Goal: Information Seeking & Learning: Learn about a topic

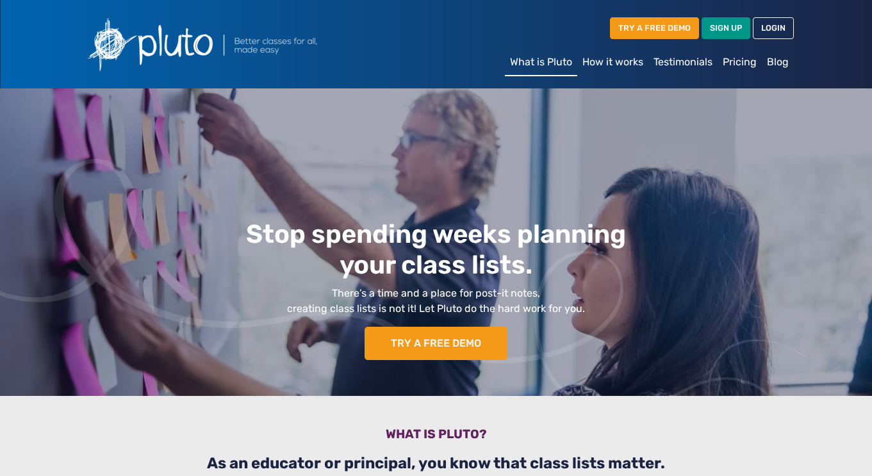
click at [617, 58] on link "How it works" at bounding box center [612, 62] width 71 height 26
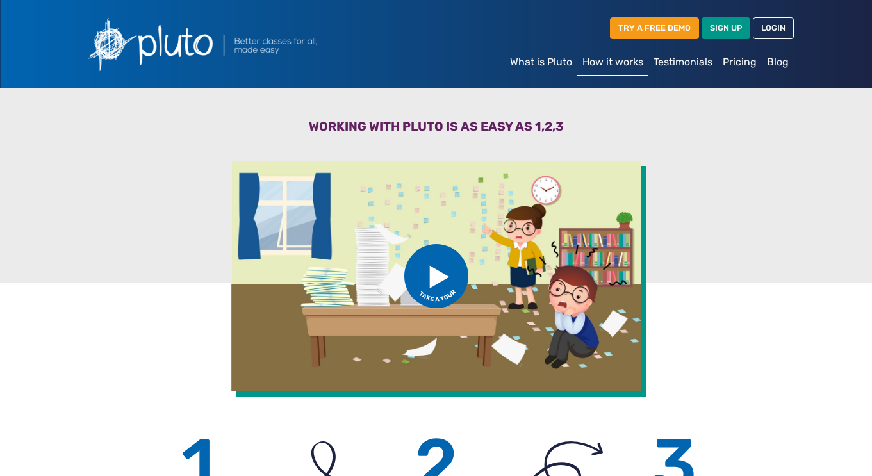
click at [741, 61] on link "Pricing" at bounding box center [739, 62] width 44 height 26
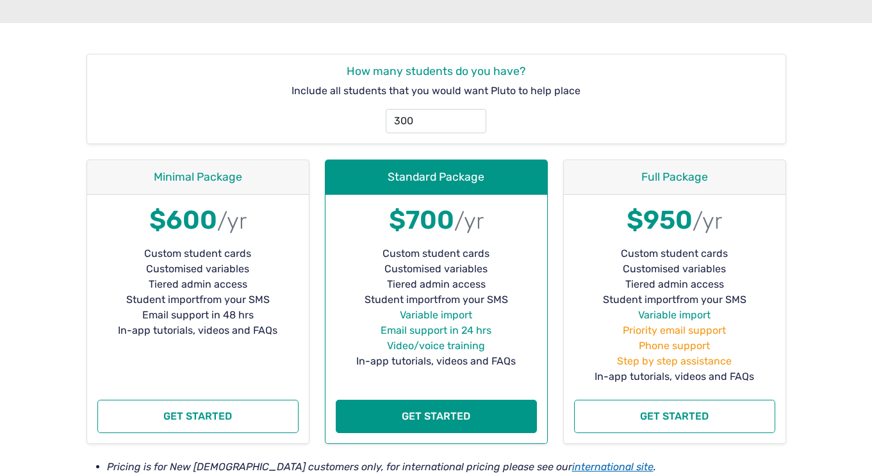
scroll to position [186, 0]
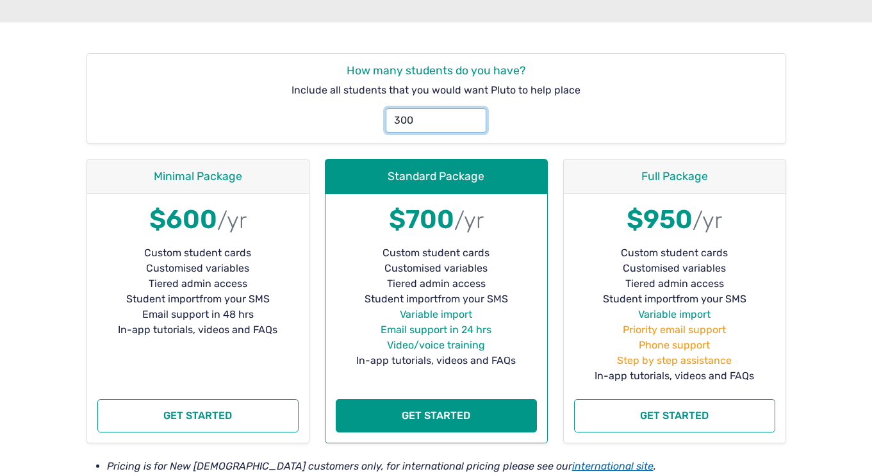
click at [428, 122] on input "300" at bounding box center [436, 120] width 100 height 24
type input "641"
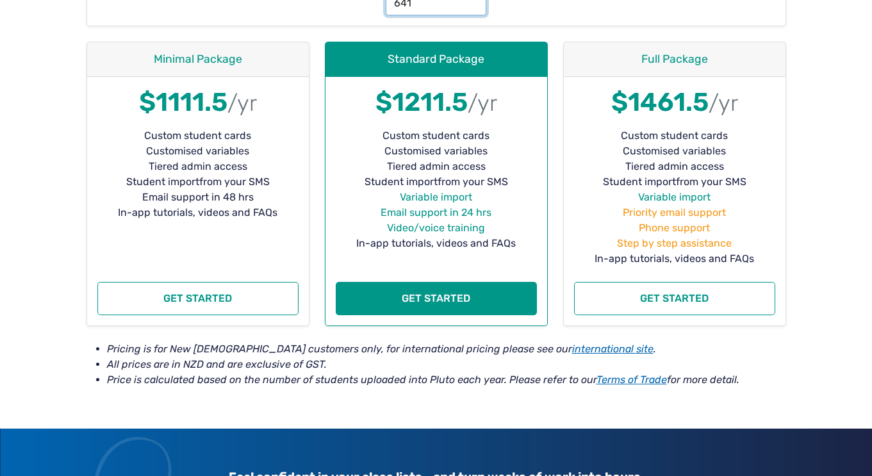
scroll to position [304, 0]
